Goal: Task Accomplishment & Management: Manage account settings

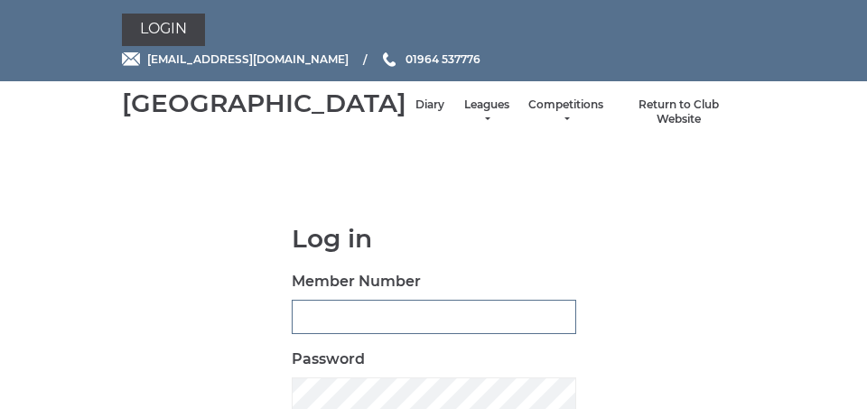
click at [312, 334] on input "Member Number" at bounding box center [434, 317] width 284 height 34
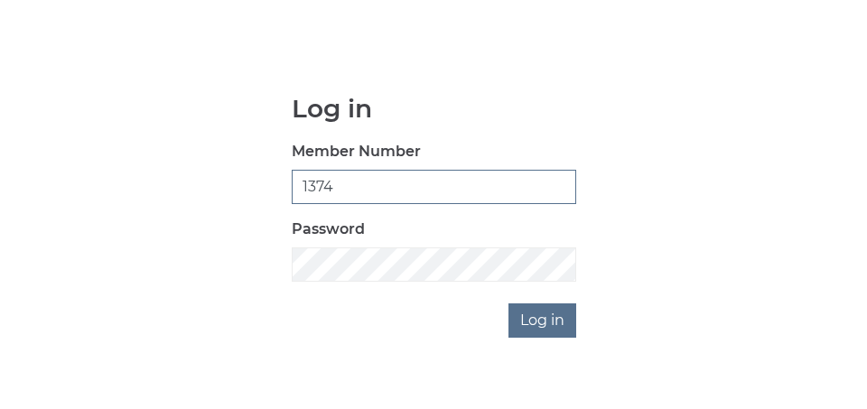
scroll to position [132, 0]
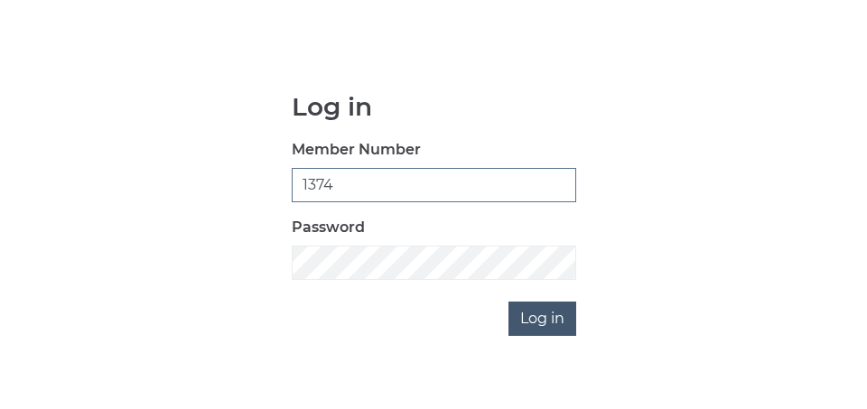
type input "1374"
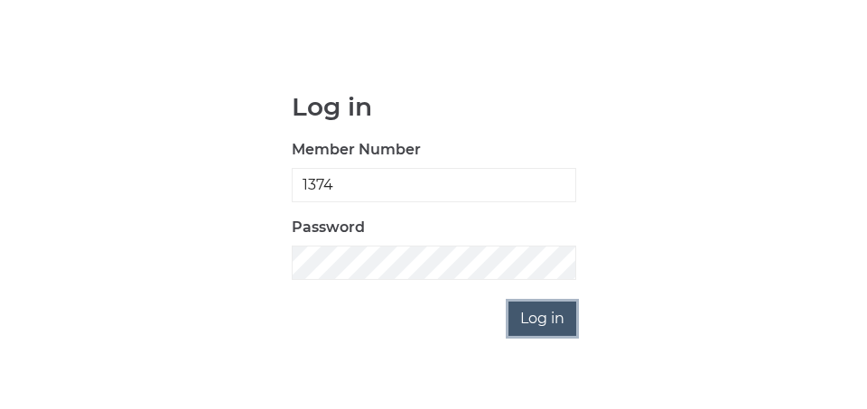
click at [548, 336] on input "Log in" at bounding box center [542, 319] width 68 height 34
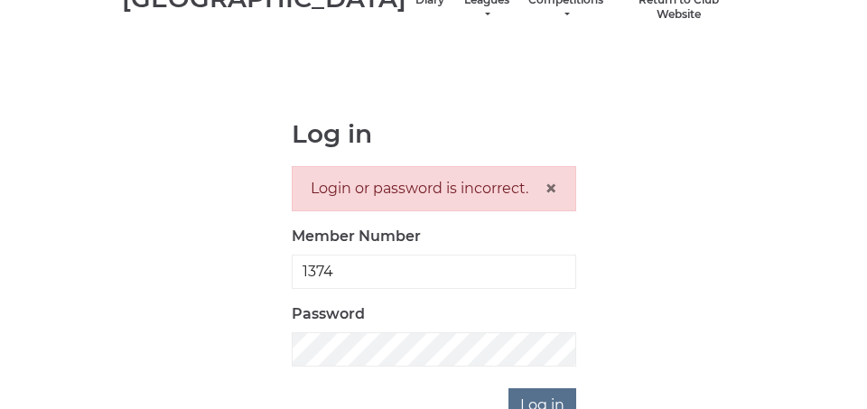
scroll to position [108, 0]
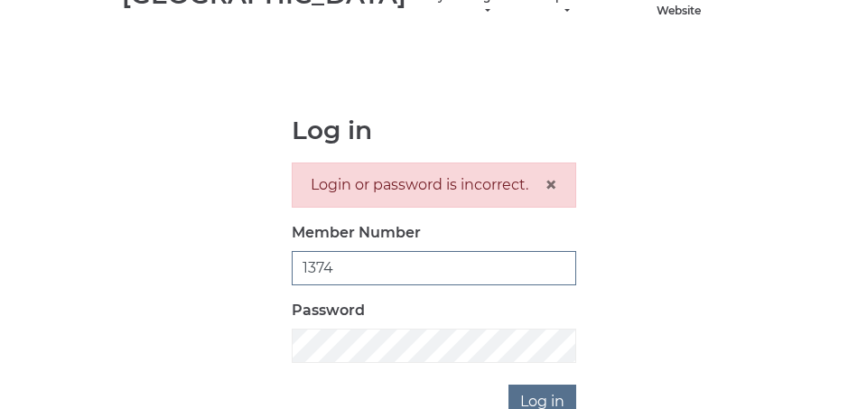
click at [302, 285] on input "1374" at bounding box center [434, 268] width 284 height 34
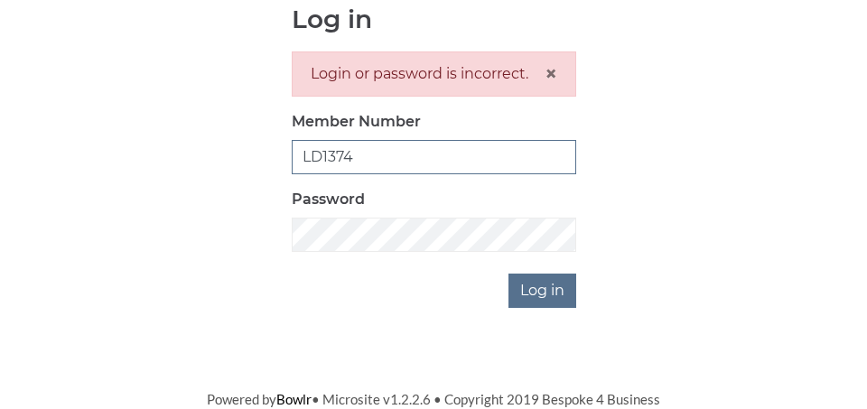
scroll to position [223, 0]
type input "LD1374"
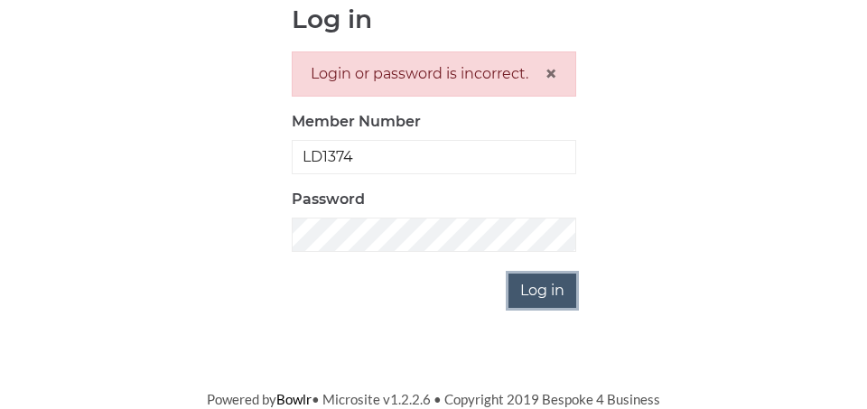
click at [540, 305] on input "Log in" at bounding box center [542, 291] width 68 height 34
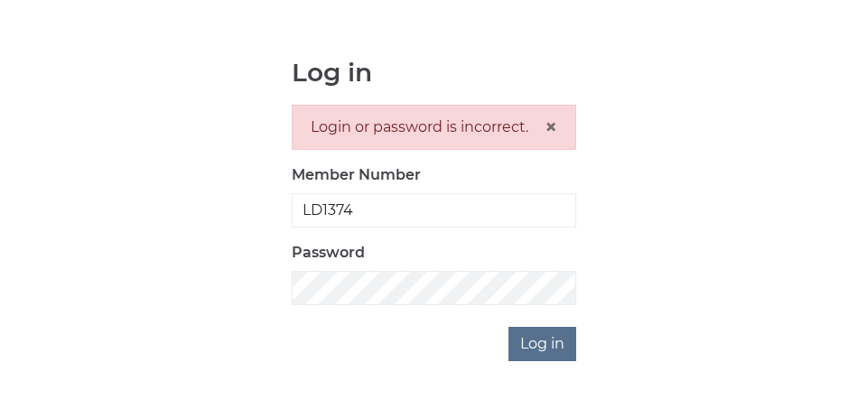
scroll to position [217, 0]
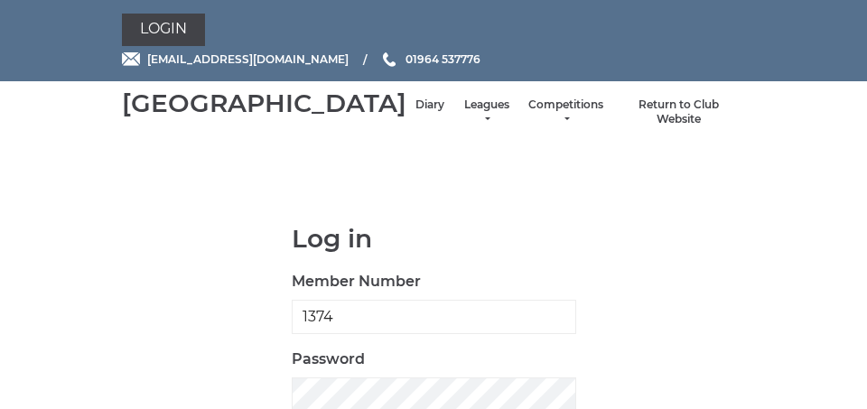
scroll to position [133, 0]
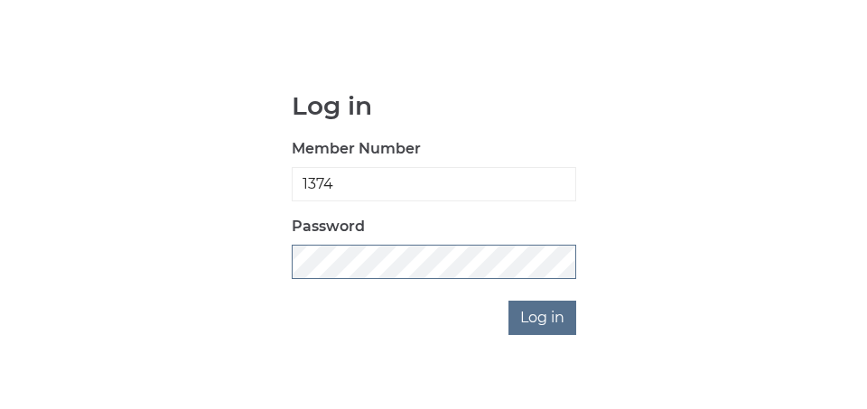
click at [508, 301] on input "Log in" at bounding box center [542, 318] width 68 height 34
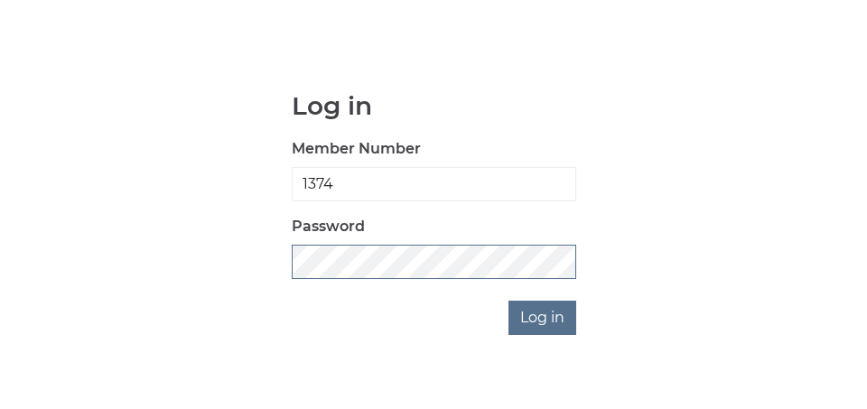
click at [508, 301] on input "Log in" at bounding box center [542, 318] width 68 height 34
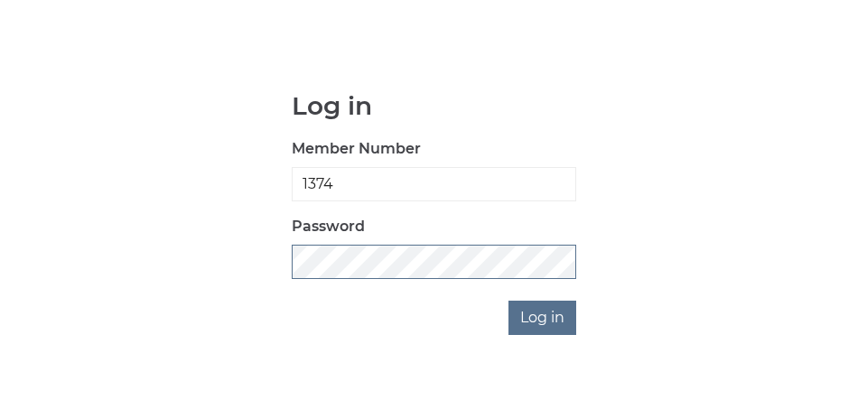
click at [508, 301] on input "Log in" at bounding box center [542, 318] width 68 height 34
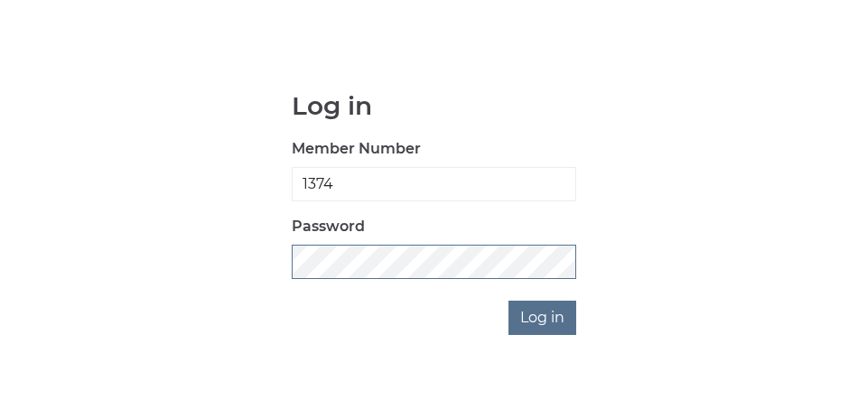
click at [508, 301] on input "Log in" at bounding box center [542, 318] width 68 height 34
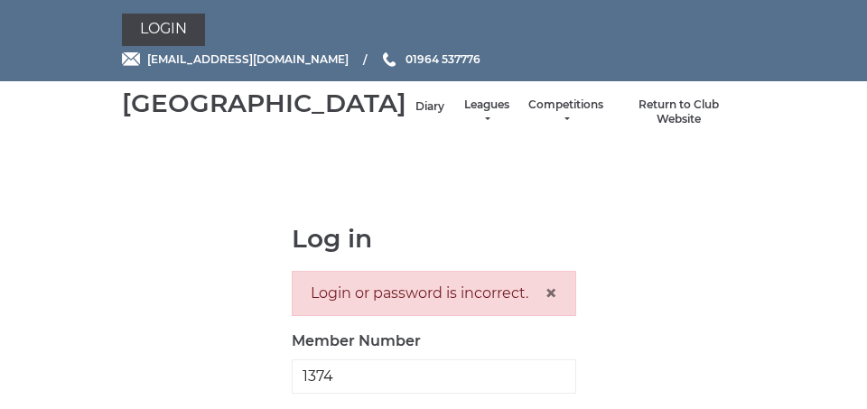
click at [415, 115] on link "Diary" at bounding box center [429, 106] width 29 height 15
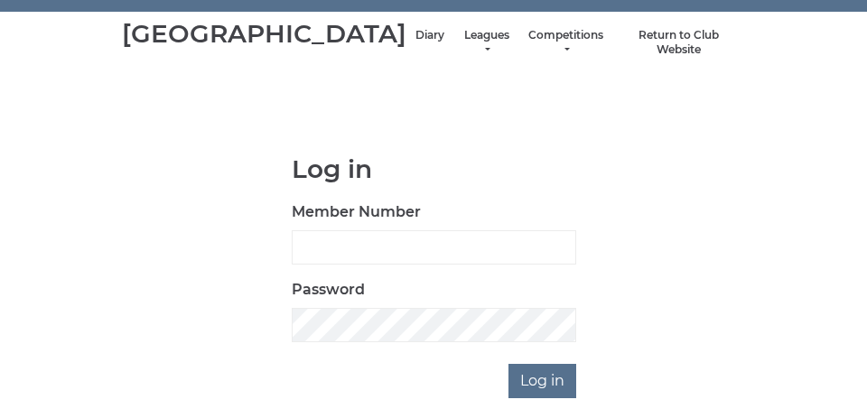
scroll to position [72, 0]
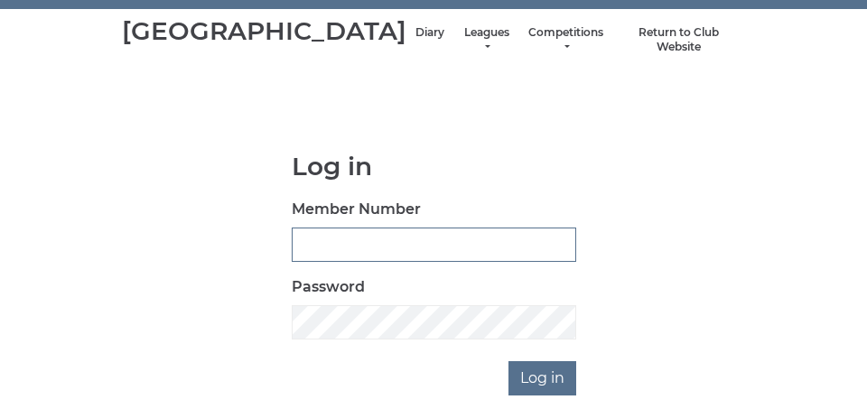
click at [312, 262] on input "Member Number" at bounding box center [434, 245] width 284 height 34
type input "1374"
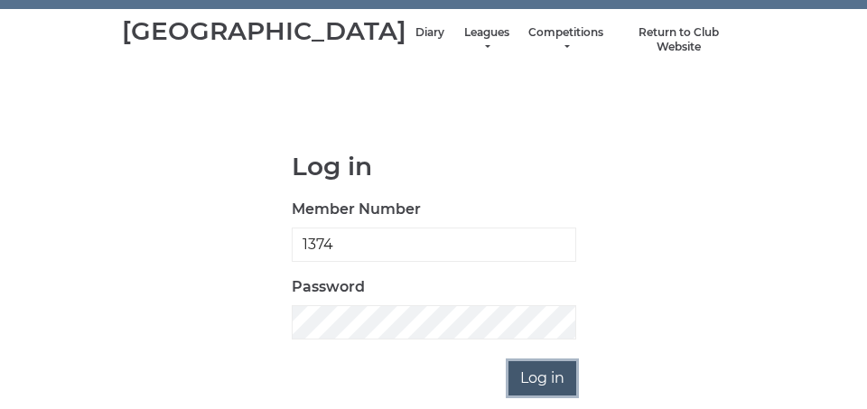
click at [550, 395] on input "Log in" at bounding box center [542, 378] width 68 height 34
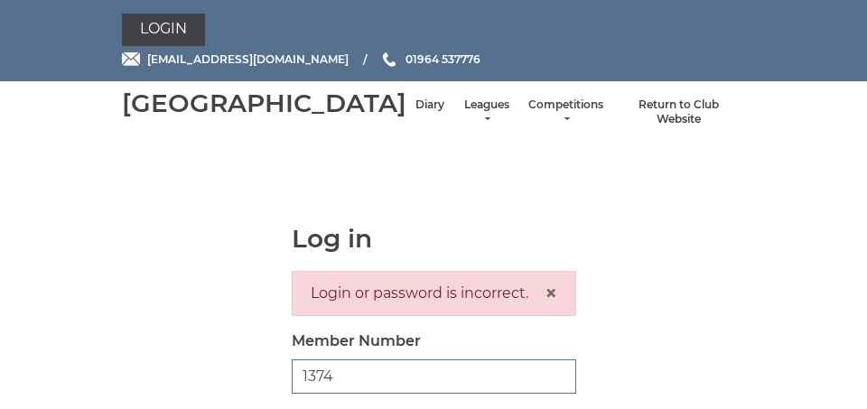
click at [337, 394] on input "1374" at bounding box center [434, 376] width 284 height 34
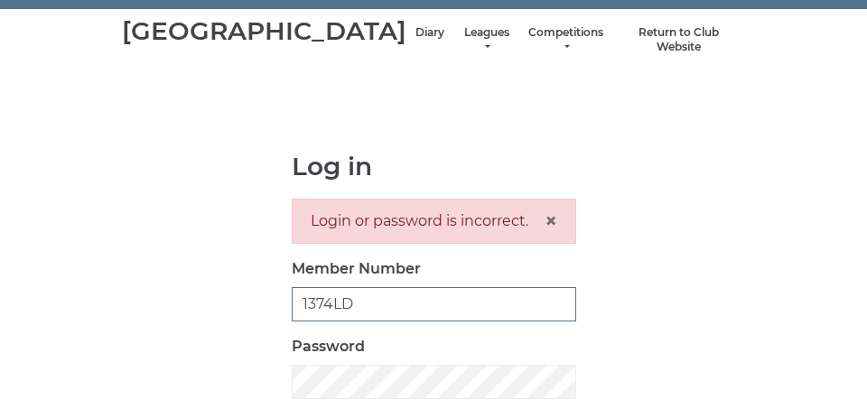
scroll to position [74, 0]
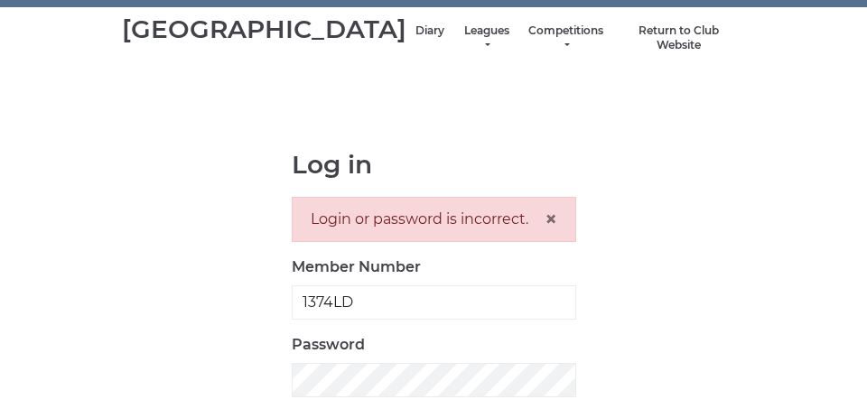
drag, startPoint x: 839, startPoint y: 305, endPoint x: 856, endPoint y: 302, distance: 17.4
click at [856, 302] on html "Login hornseaindoorbowls@gmail.com 01964 537776 Hornsea Bowls Centre Diary" at bounding box center [433, 240] width 867 height 628
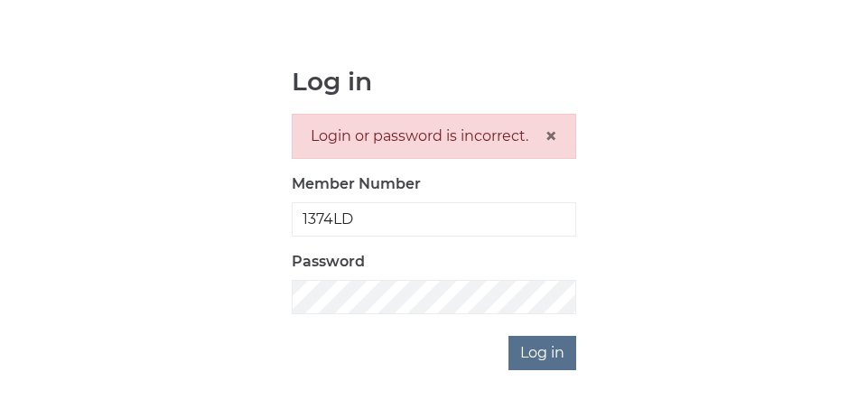
scroll to position [161, 0]
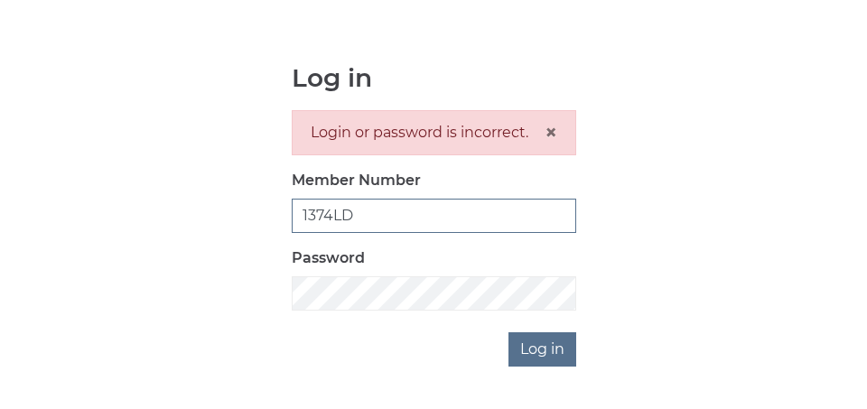
click at [355, 233] on input "1374LD" at bounding box center [434, 216] width 284 height 34
type input "1374"
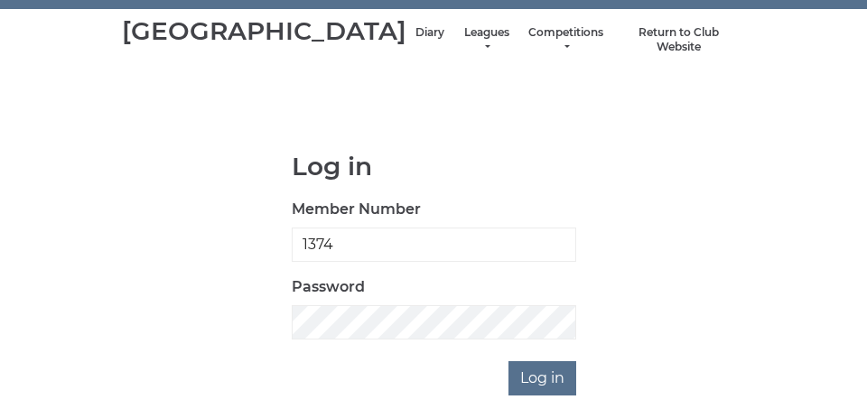
scroll to position [72, 0]
click at [415, 42] on link "Diary" at bounding box center [429, 34] width 29 height 15
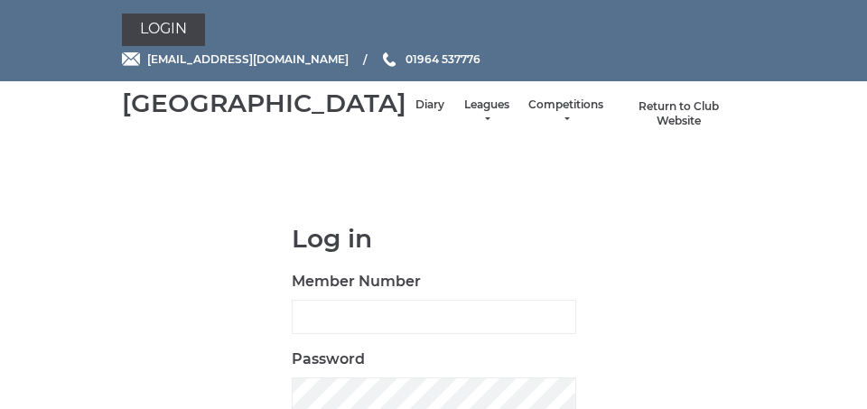
click at [660, 129] on link "Return to Club Website" at bounding box center [678, 114] width 115 height 30
click at [306, 330] on input "Member Number" at bounding box center [434, 317] width 284 height 34
type input "1374"
click at [710, 358] on div "Log in Member Number 1374 Password Log in" at bounding box center [433, 346] width 623 height 243
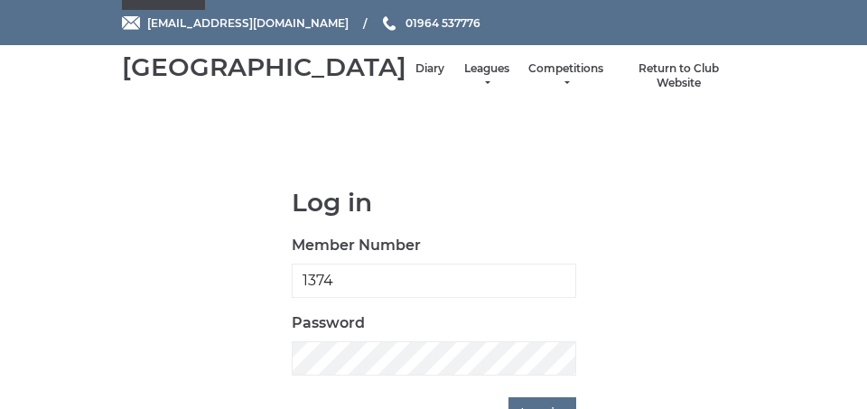
scroll to position [72, 0]
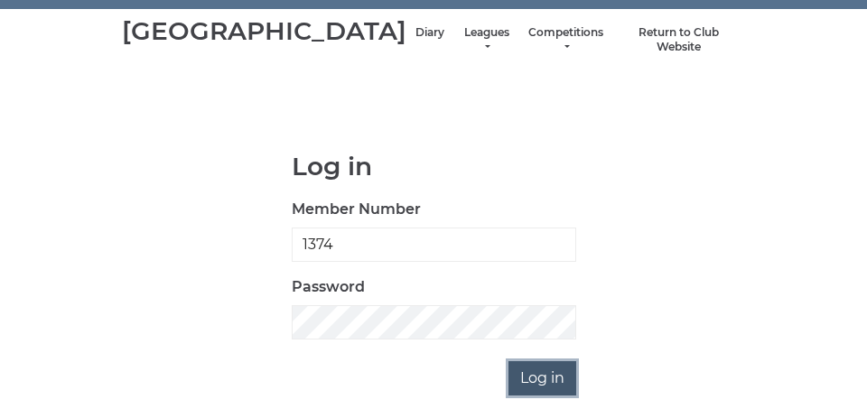
click at [554, 395] on input "Log in" at bounding box center [542, 378] width 68 height 34
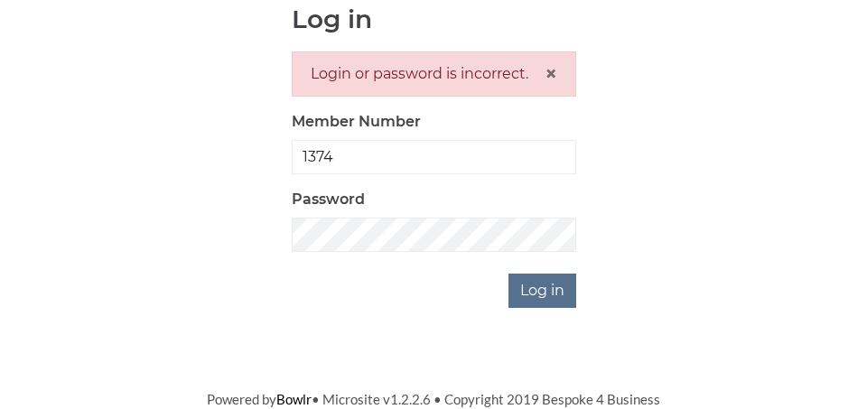
scroll to position [245, 0]
click at [398, 79] on div "Login or password is incorrect. ×" at bounding box center [434, 73] width 284 height 45
click at [508, 274] on input "Log in" at bounding box center [542, 291] width 68 height 34
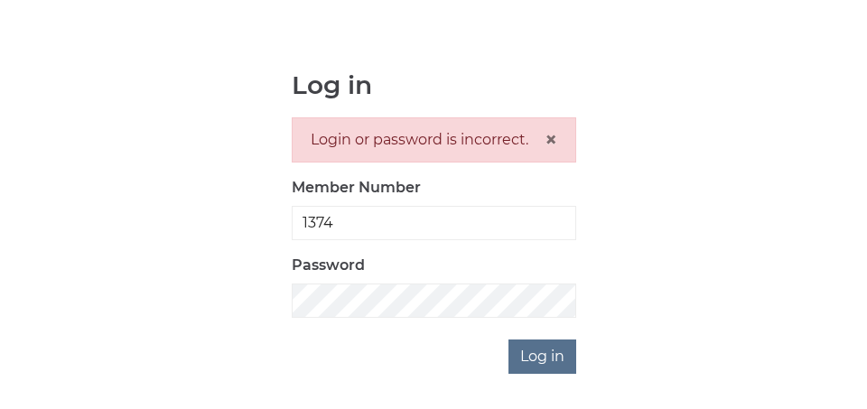
scroll to position [245, 0]
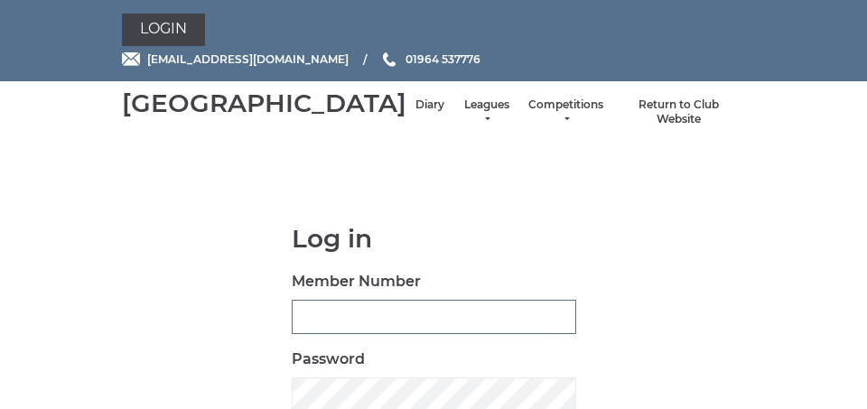
click at [297, 334] on input "Member Number" at bounding box center [434, 317] width 284 height 34
type input "1374"
click at [640, 383] on div "Log in Member Number 1374 Password Log in" at bounding box center [433, 346] width 623 height 243
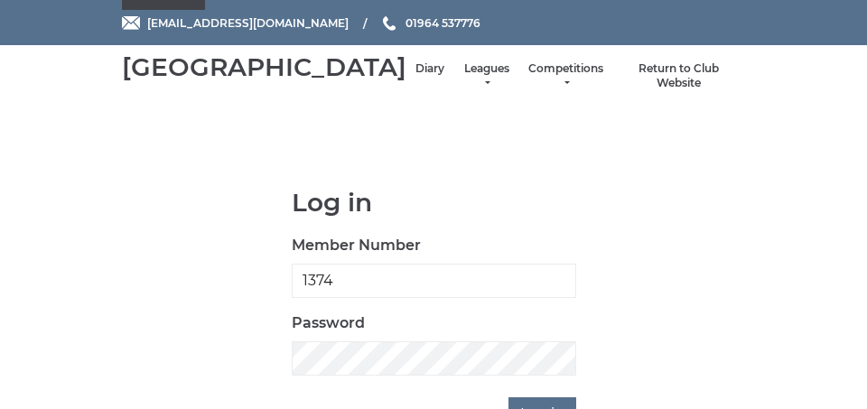
click at [775, 377] on main "Log in Member Number 1374 Password Log in" at bounding box center [433, 310] width 867 height 243
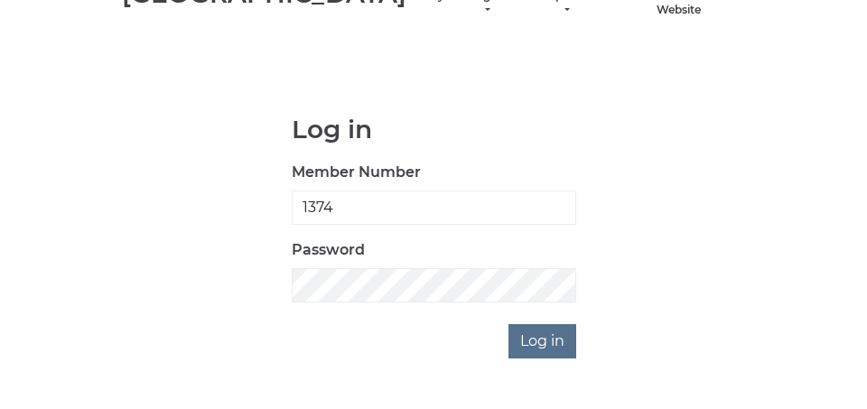
scroll to position [144, 0]
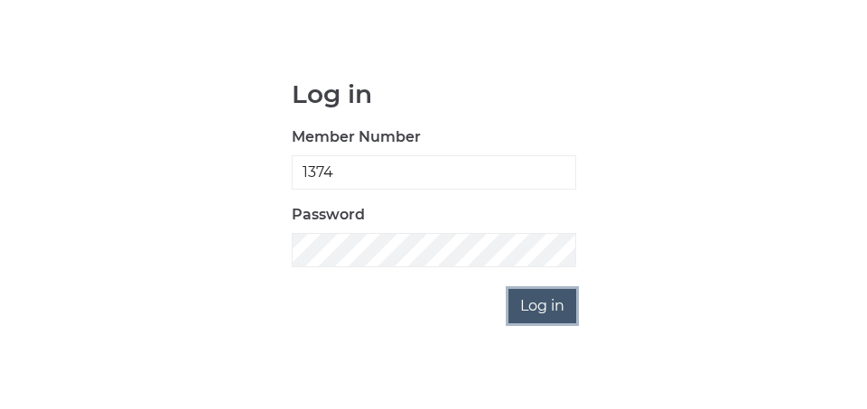
click at [535, 323] on input "Log in" at bounding box center [542, 306] width 68 height 34
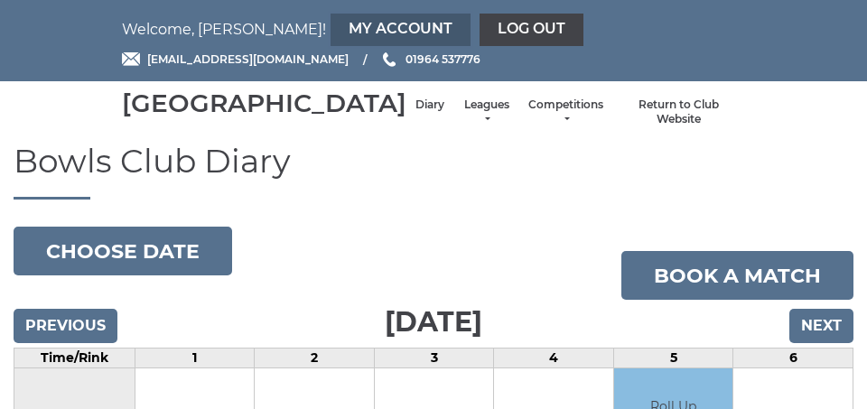
click at [330, 33] on link "My Account" at bounding box center [400, 30] width 140 height 33
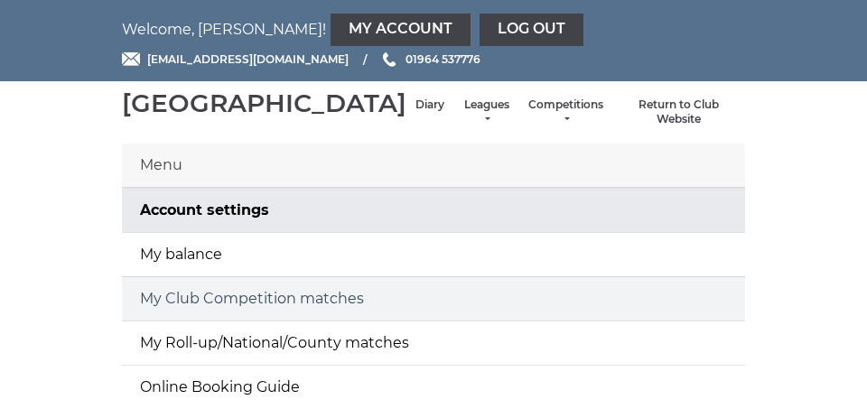
click at [293, 321] on link "My Club Competition matches" at bounding box center [433, 298] width 623 height 43
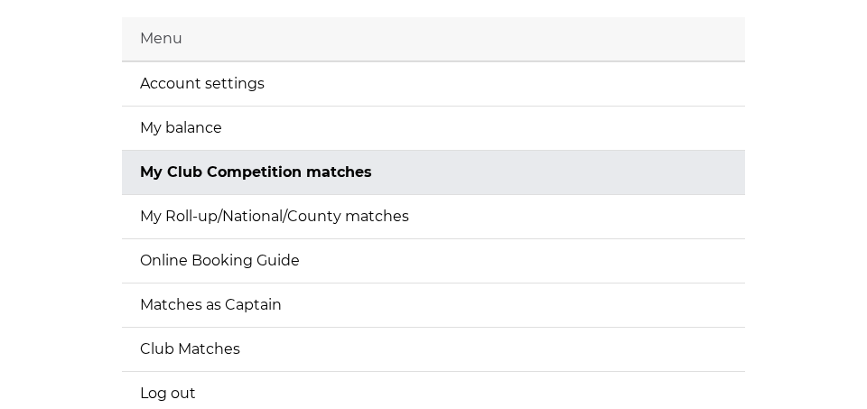
scroll to position [125, 0]
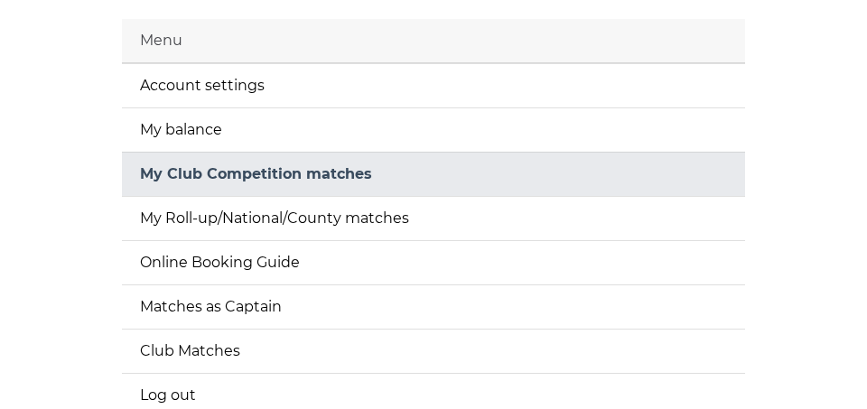
click at [297, 196] on link "My Club Competition matches" at bounding box center [433, 174] width 623 height 43
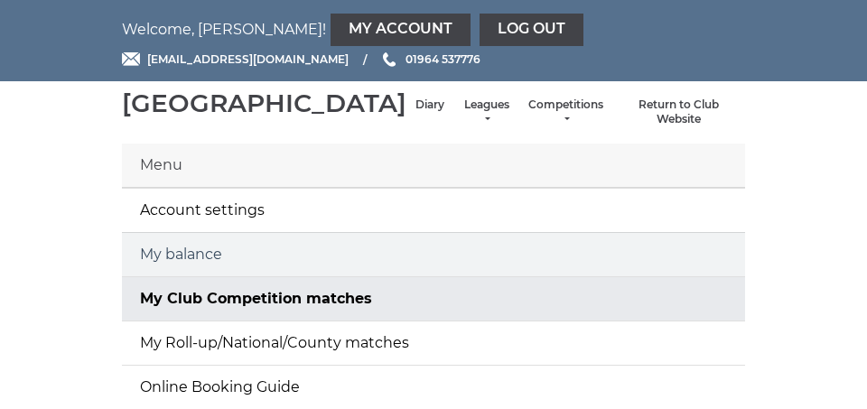
click at [197, 273] on link "My balance" at bounding box center [433, 254] width 623 height 43
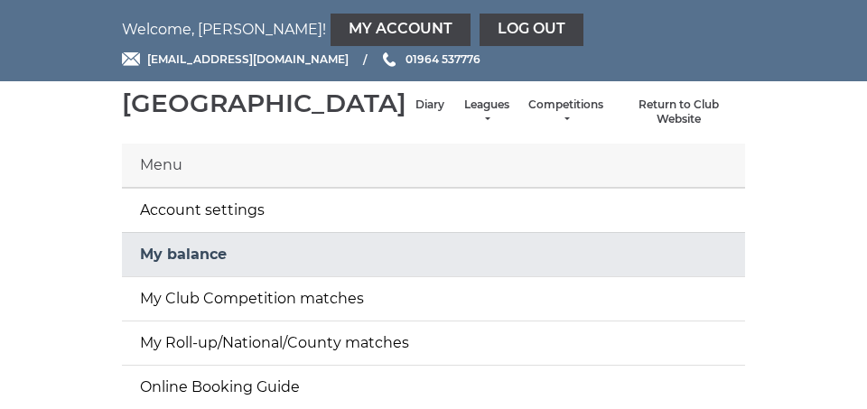
click at [191, 276] on link "My balance" at bounding box center [433, 254] width 623 height 43
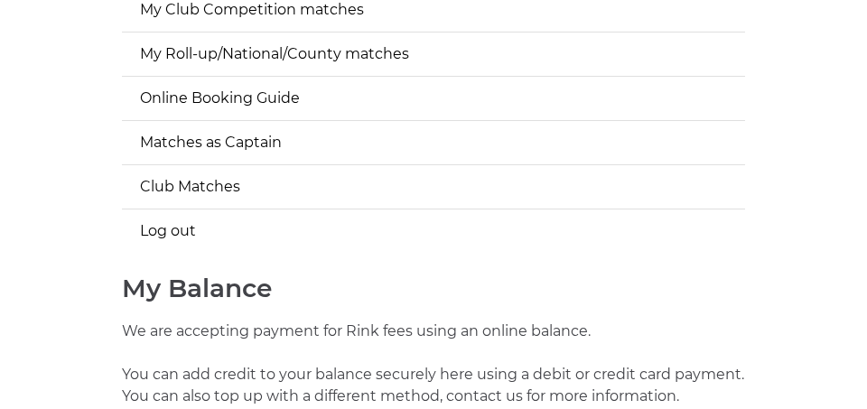
scroll to position [286, 0]
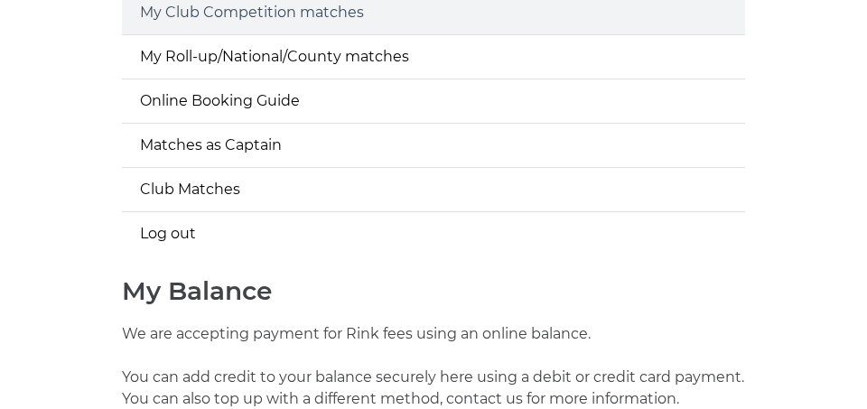
click at [265, 34] on link "My Club Competition matches" at bounding box center [433, 12] width 623 height 43
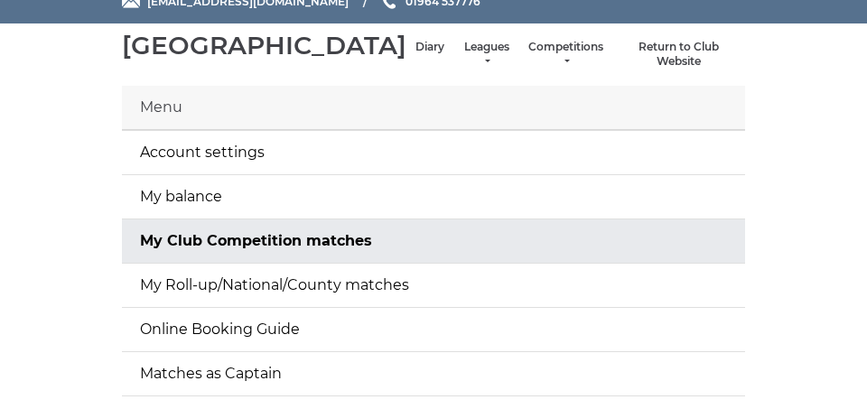
scroll to position [54, 0]
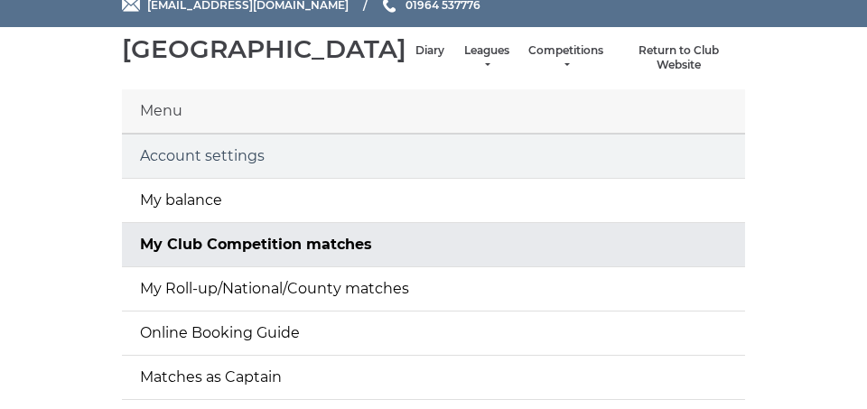
click at [215, 178] on link "Account settings" at bounding box center [433, 156] width 623 height 43
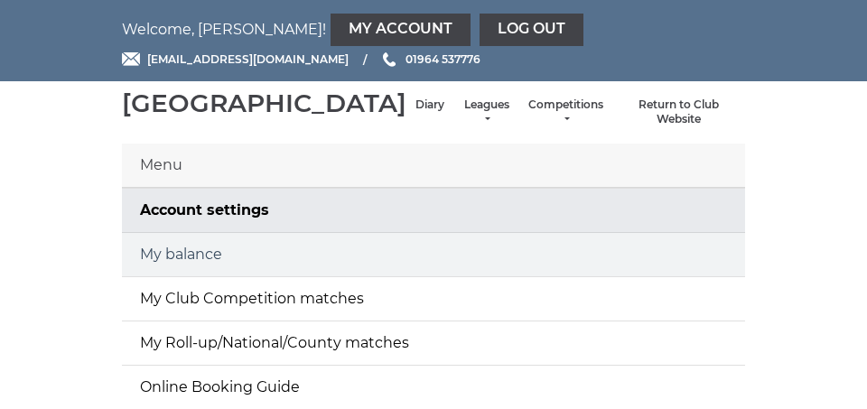
click at [181, 276] on link "My balance" at bounding box center [433, 254] width 623 height 43
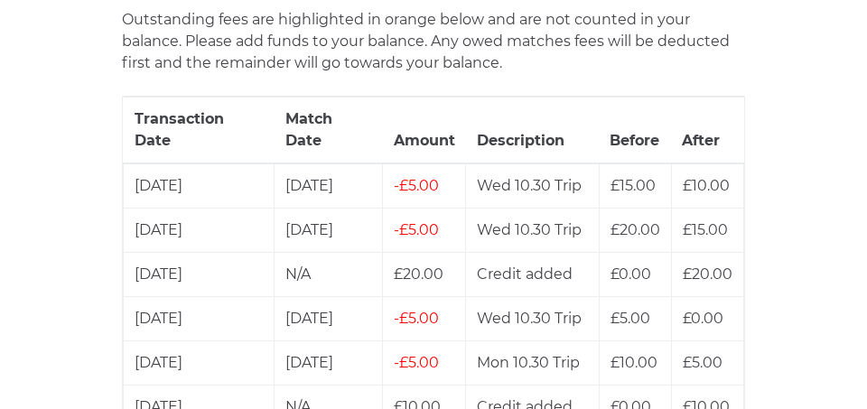
scroll to position [1010, 0]
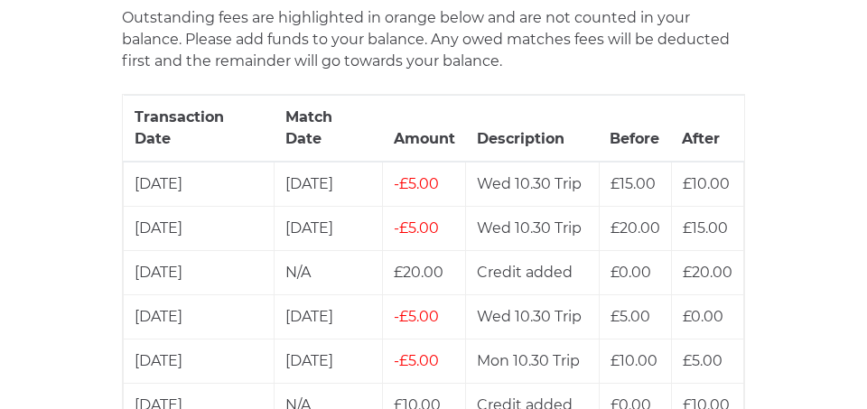
drag, startPoint x: 866, startPoint y: 49, endPoint x: 845, endPoint y: 240, distance: 192.5
click at [845, 240] on html "Welcome, Leon! My Account Log out hornseaindoorbowls@gmail.com 01964 537776" at bounding box center [433, 54] width 867 height 2129
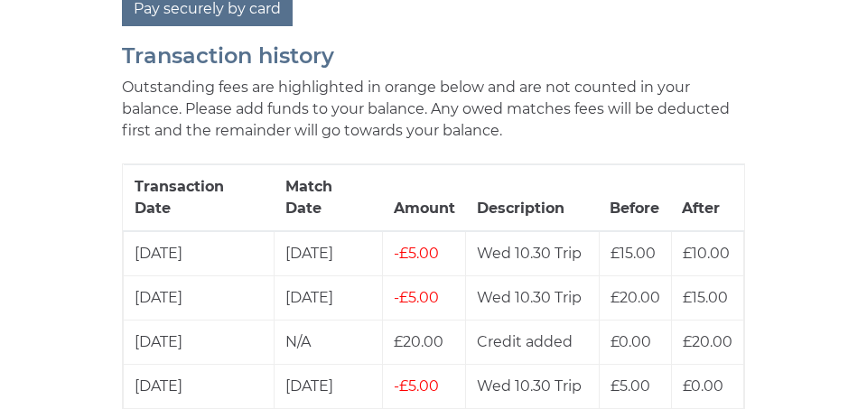
scroll to position [938, 0]
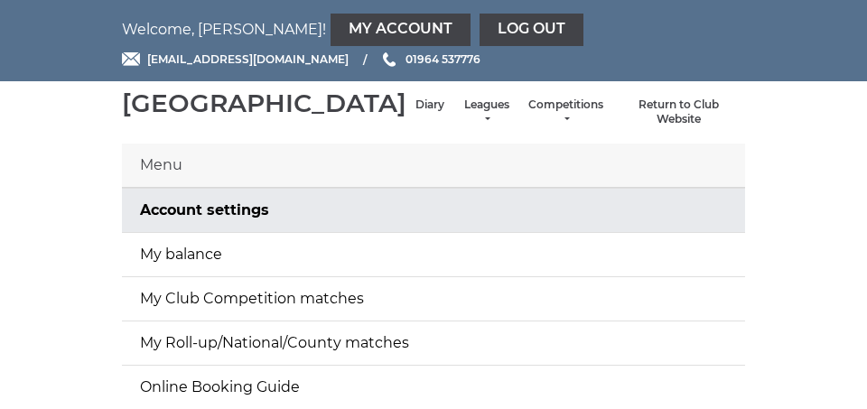
click at [435, 188] on div "Menu" at bounding box center [433, 166] width 623 height 44
click at [479, 34] on link "Log out" at bounding box center [531, 30] width 104 height 33
